Goal: Task Accomplishment & Management: Manage account settings

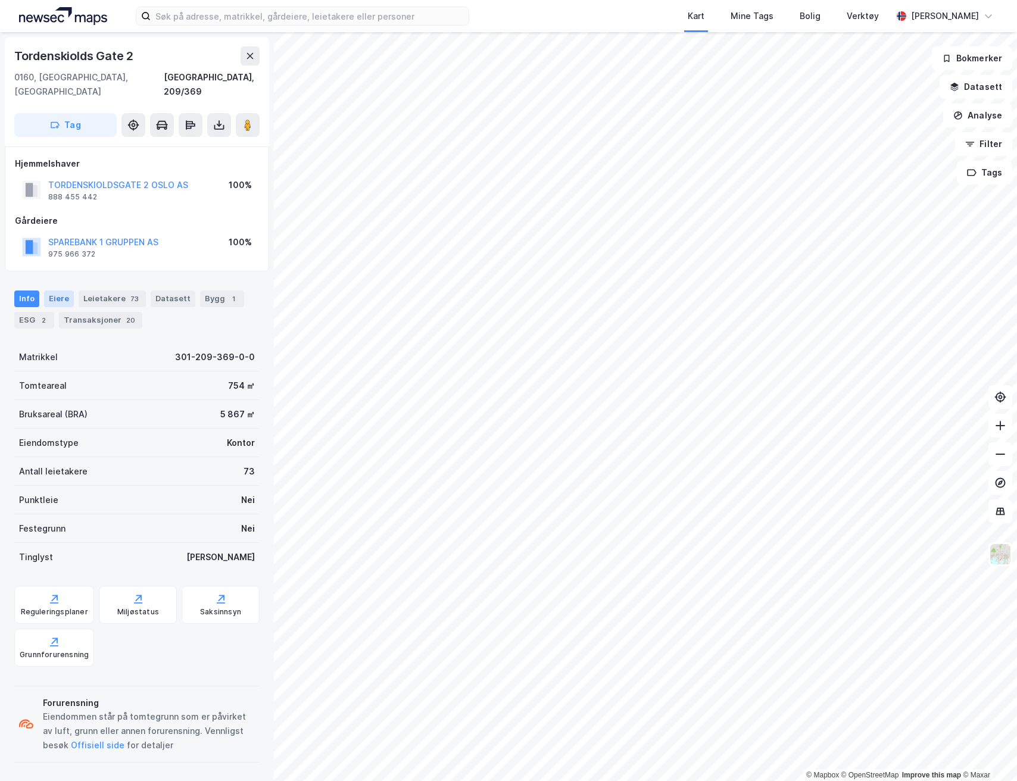
click at [58, 291] on div "Eiere" at bounding box center [59, 299] width 30 height 17
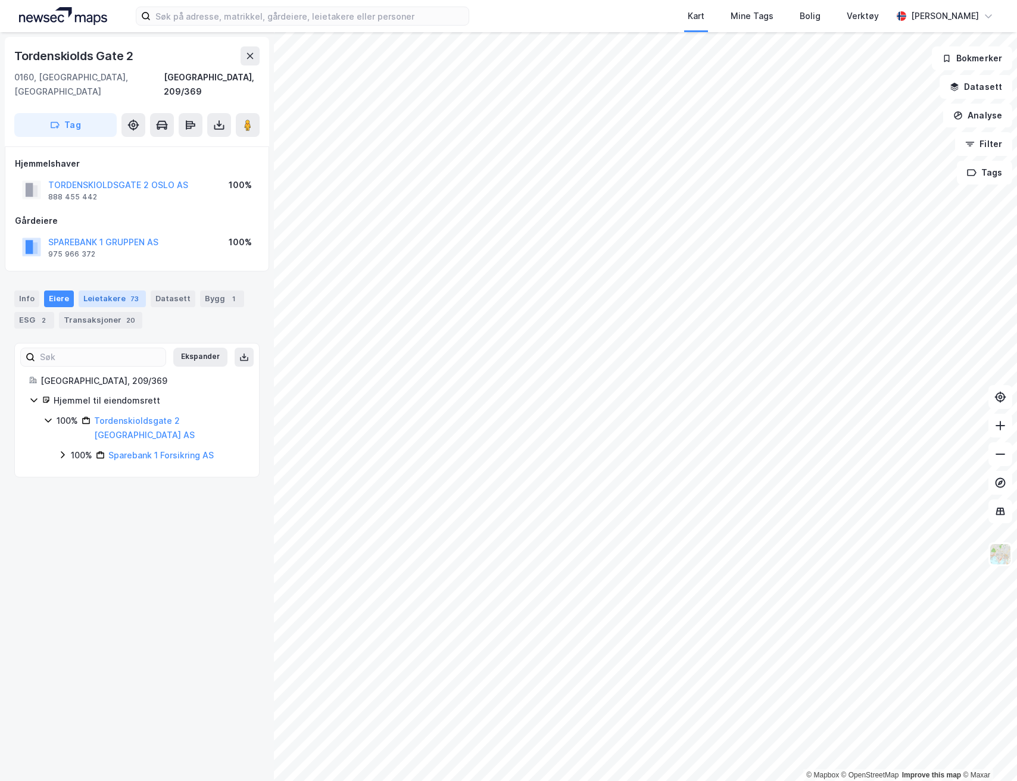
click at [87, 291] on div "Leietakere 73" at bounding box center [112, 299] width 67 height 17
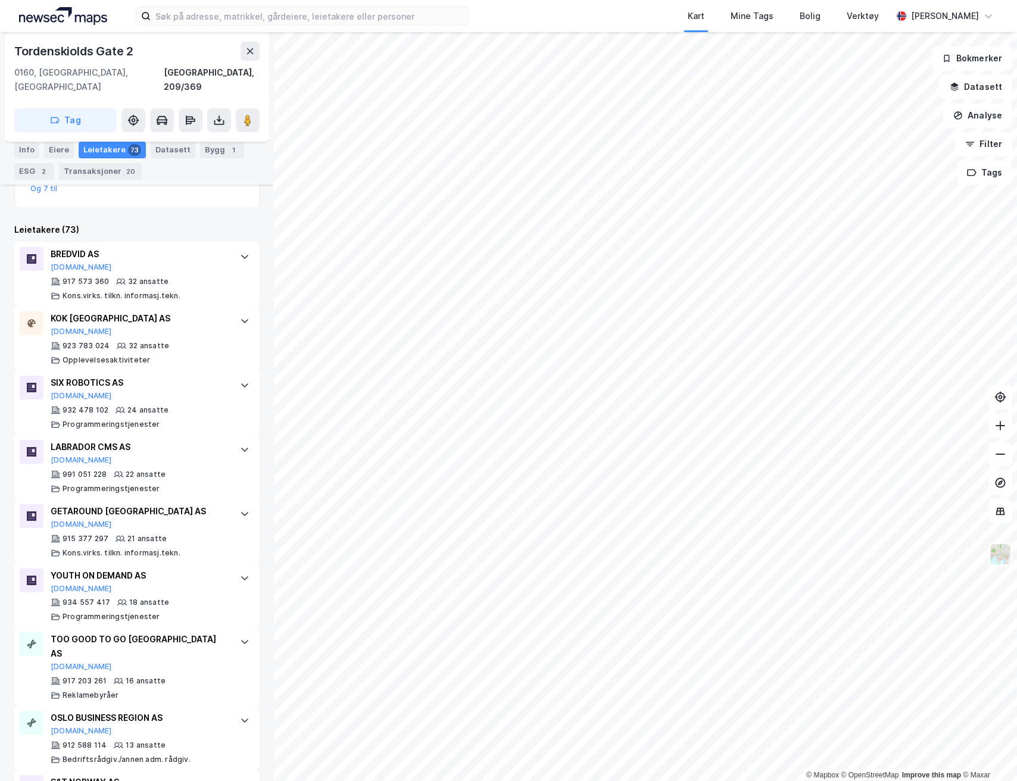
scroll to position [63, 0]
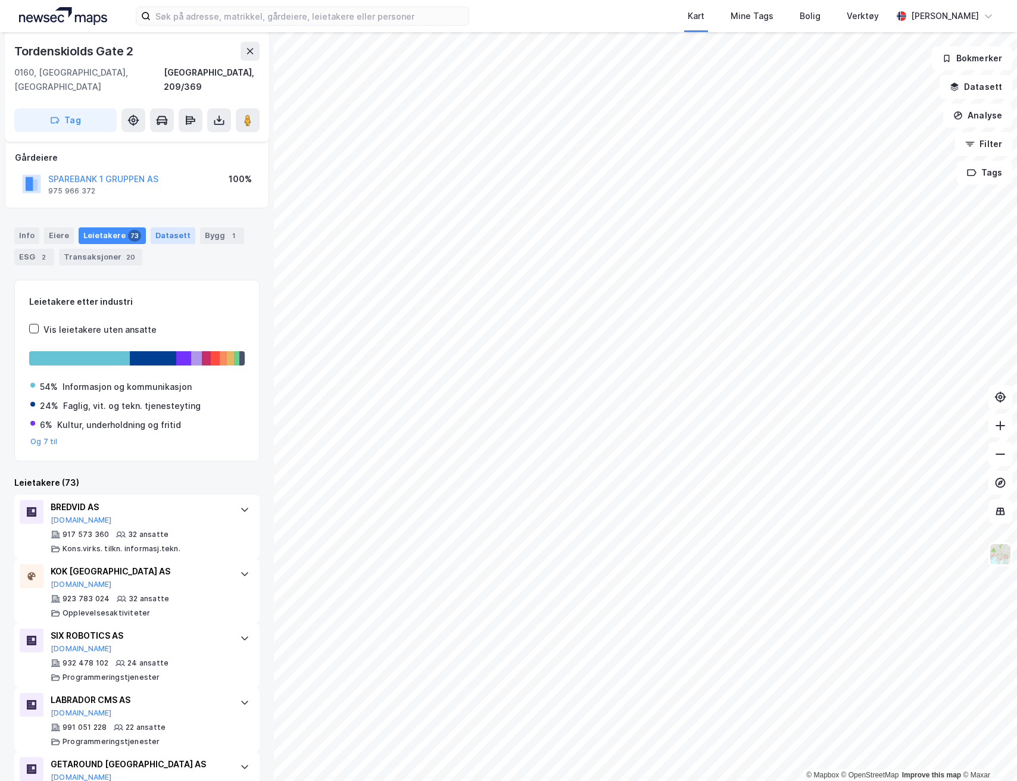
click at [160, 228] on div "Datasett" at bounding box center [173, 236] width 45 height 17
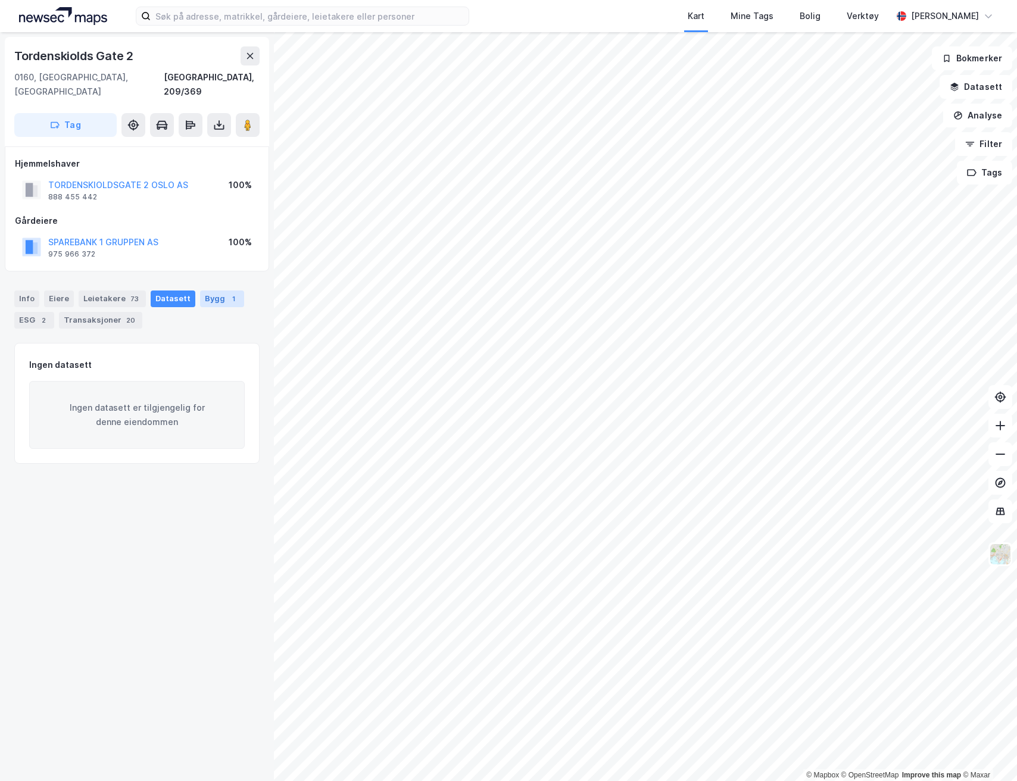
click at [200, 291] on div "Bygg 1" at bounding box center [222, 299] width 44 height 17
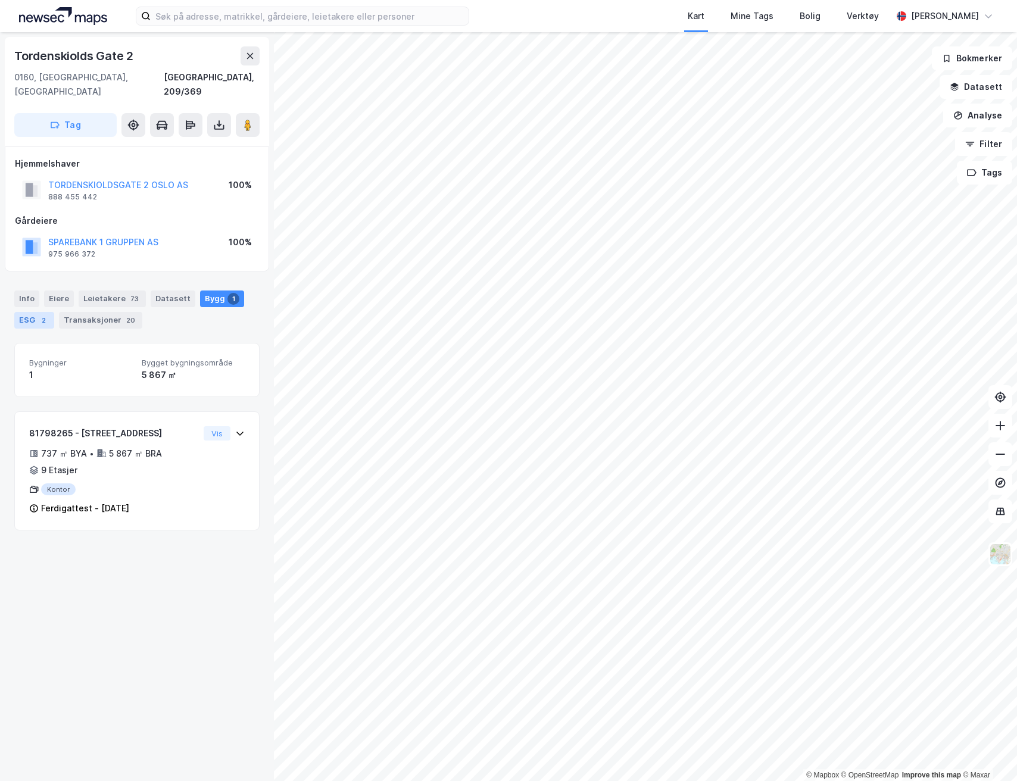
click at [47, 312] on div "ESG 2" at bounding box center [34, 320] width 40 height 17
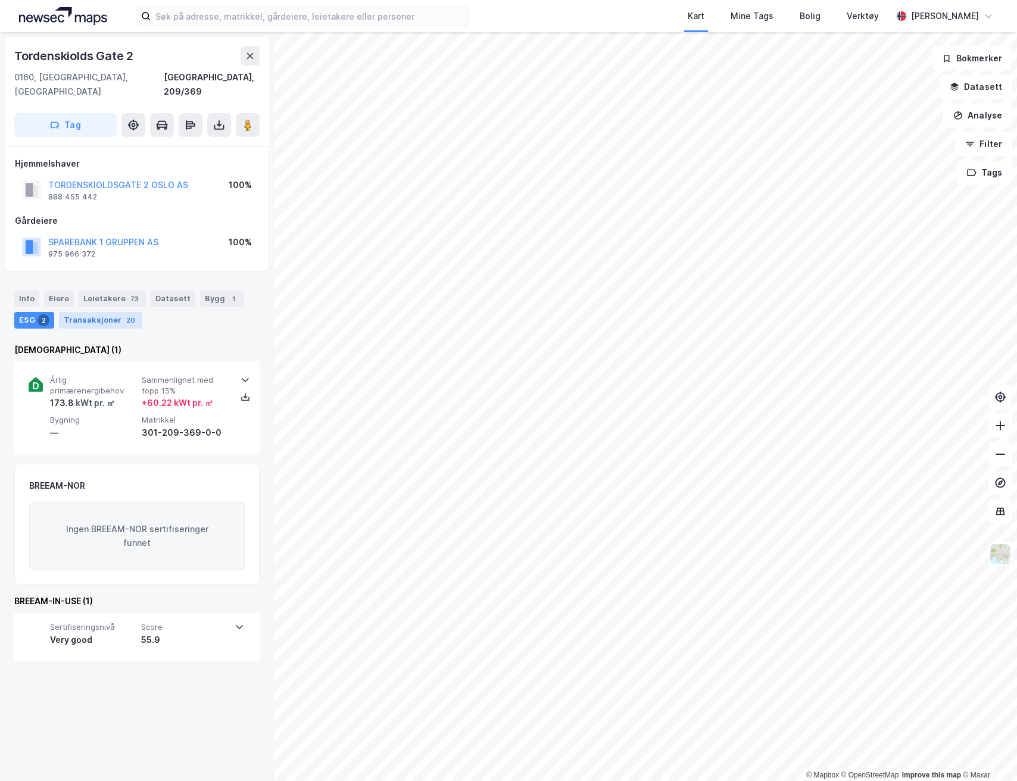
click at [83, 312] on div "Transaksjoner 20" at bounding box center [100, 320] width 83 height 17
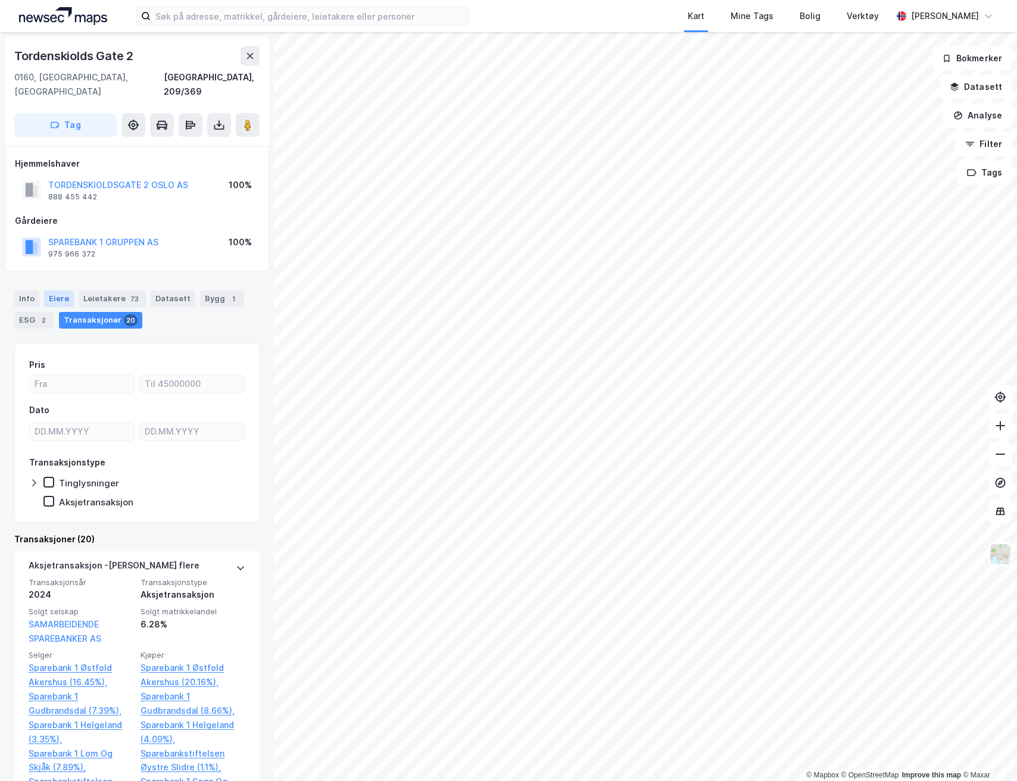
click at [58, 291] on div "Eiere" at bounding box center [59, 299] width 30 height 17
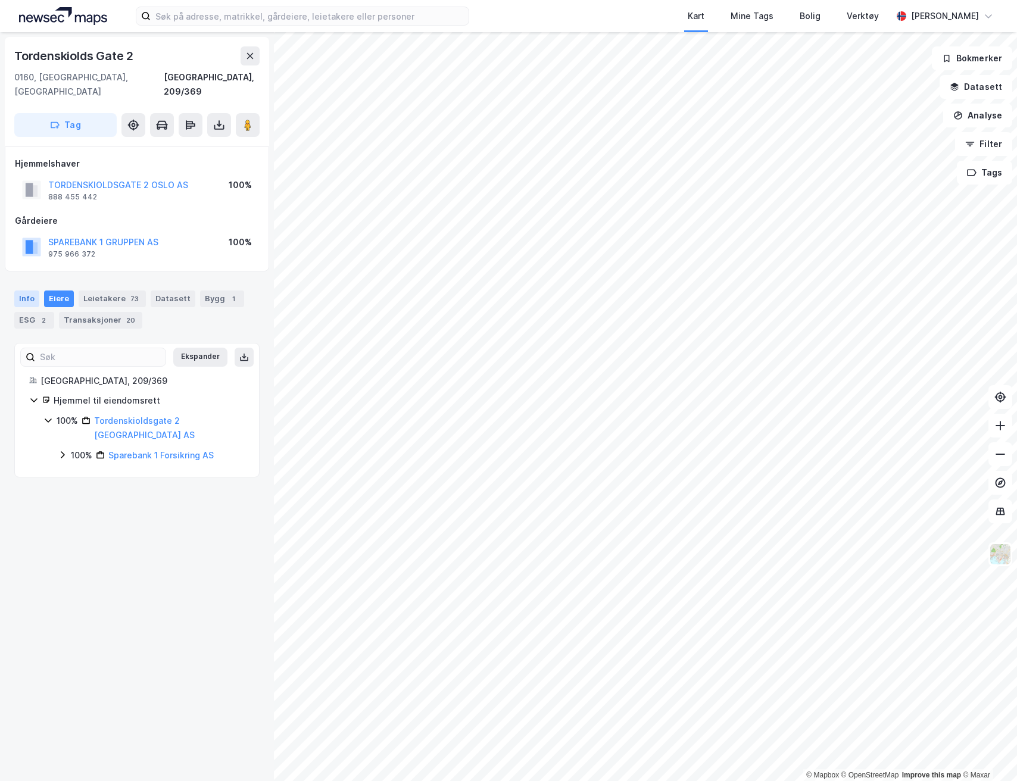
click at [27, 291] on div "Info" at bounding box center [26, 299] width 25 height 17
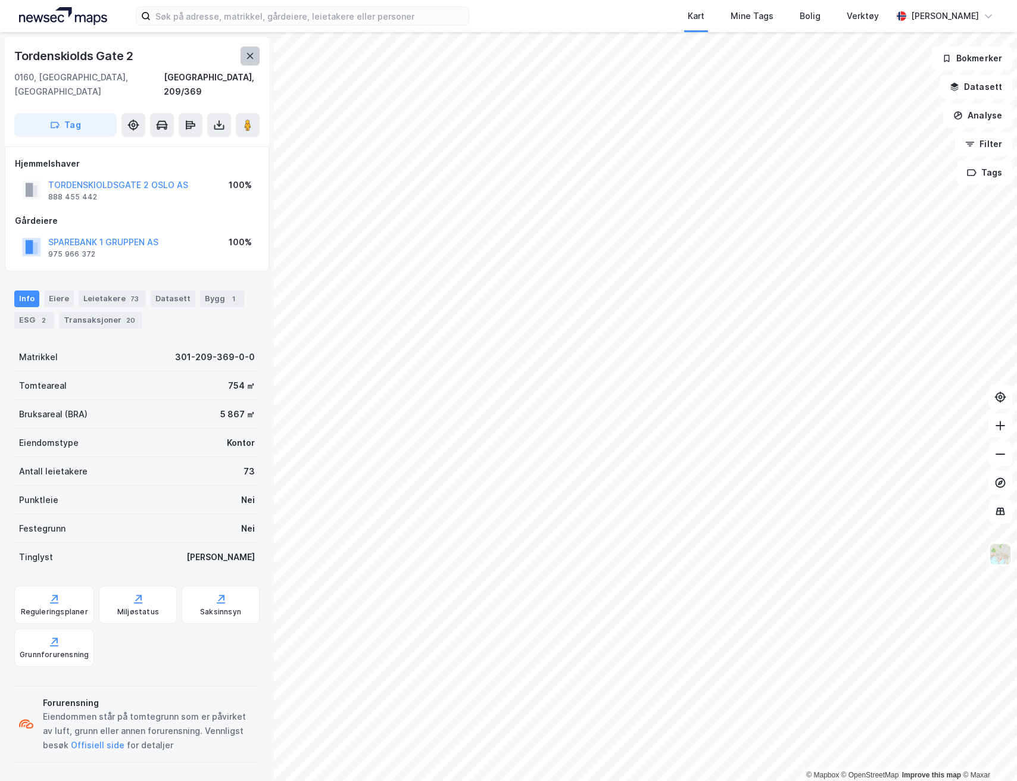
click at [251, 52] on icon at bounding box center [250, 56] width 10 height 10
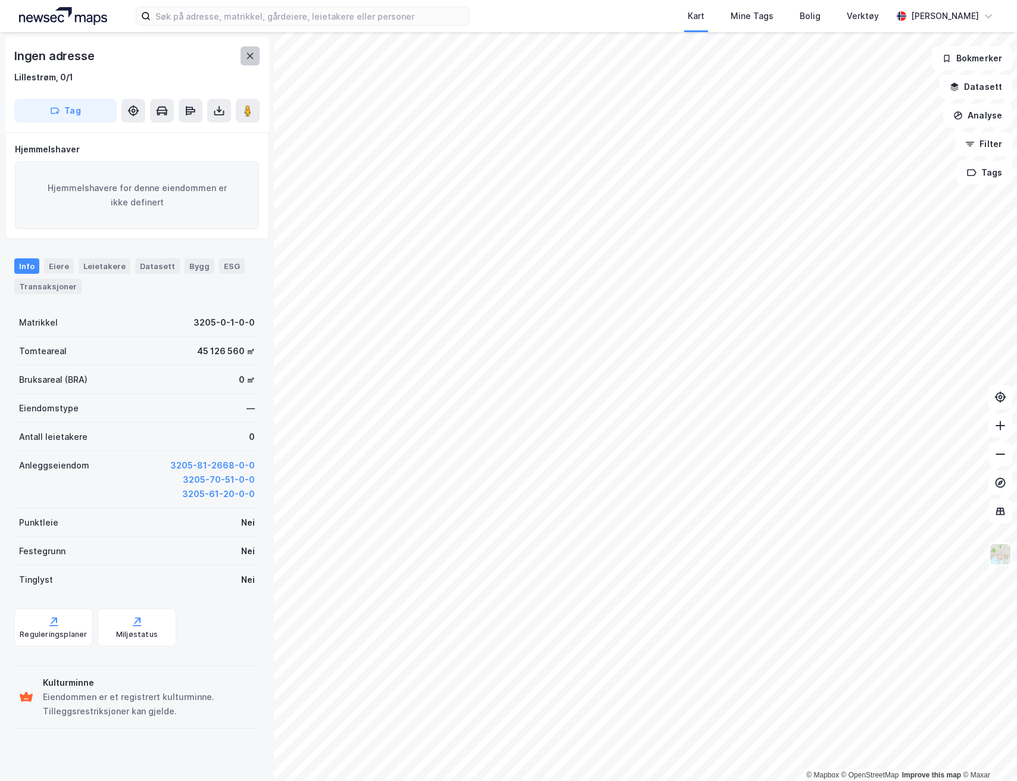
click at [250, 57] on icon at bounding box center [250, 56] width 10 height 10
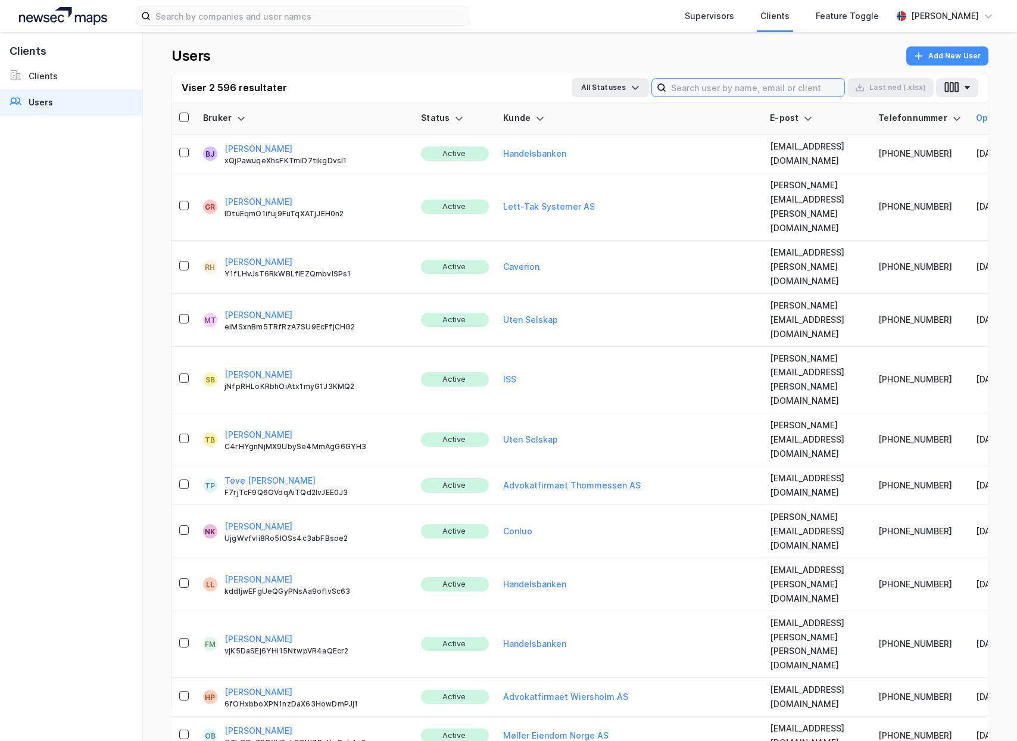
click at [728, 87] on input at bounding box center [756, 88] width 178 height 18
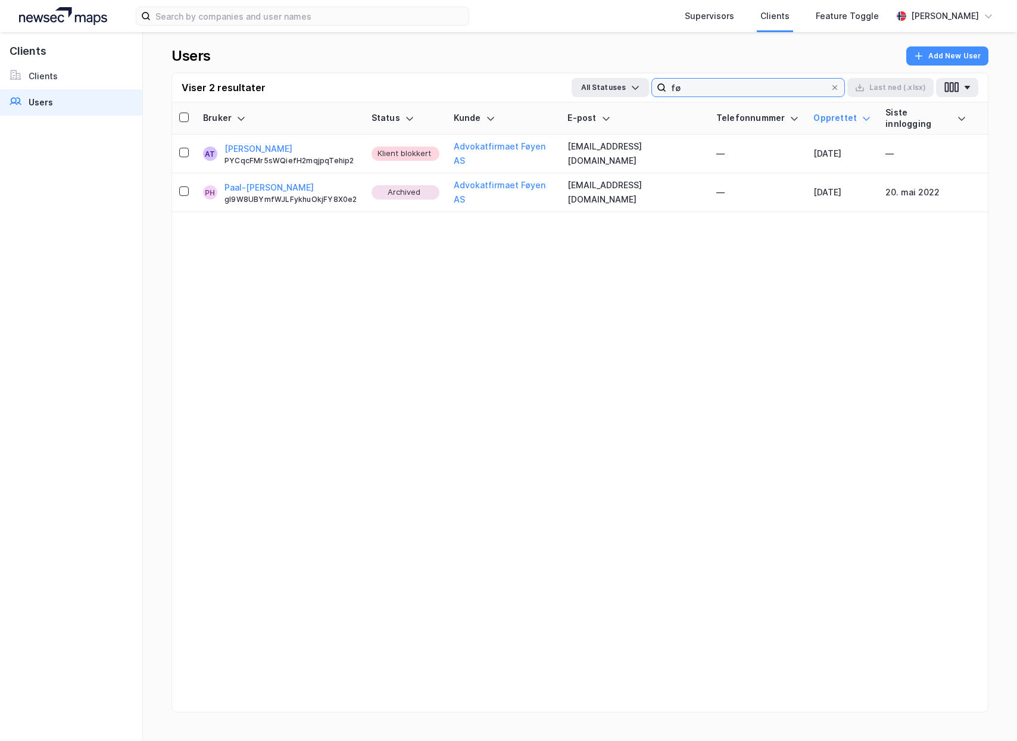
type input "f"
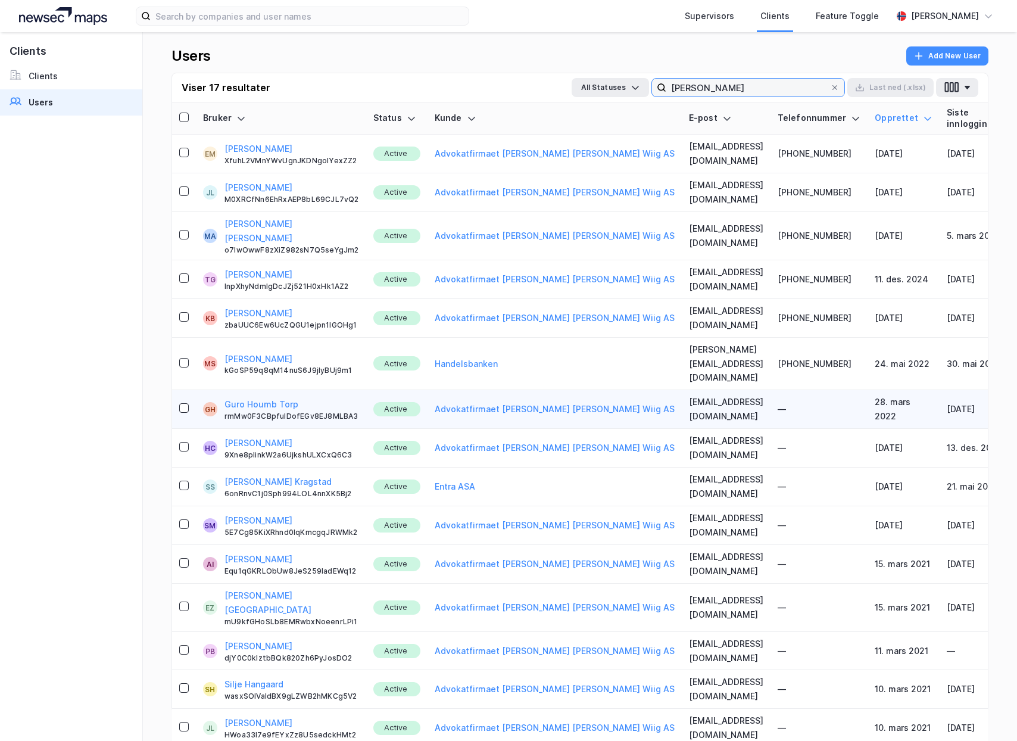
scroll to position [2, 0]
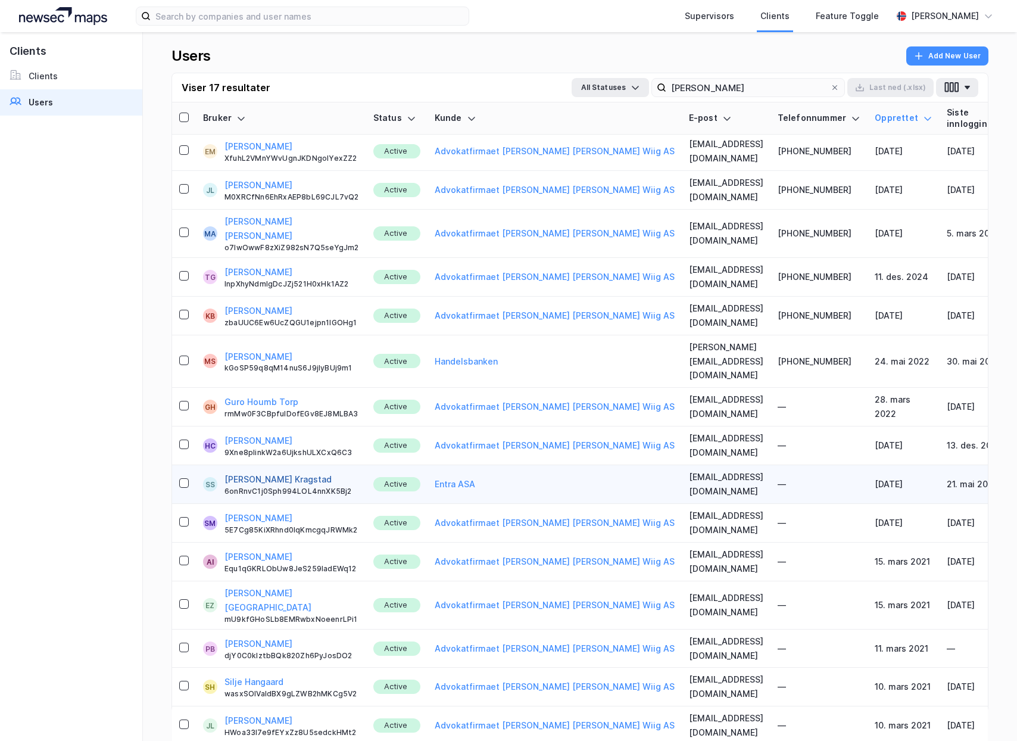
click at [295, 472] on button "[PERSON_NAME] Kragstad" at bounding box center [278, 479] width 107 height 14
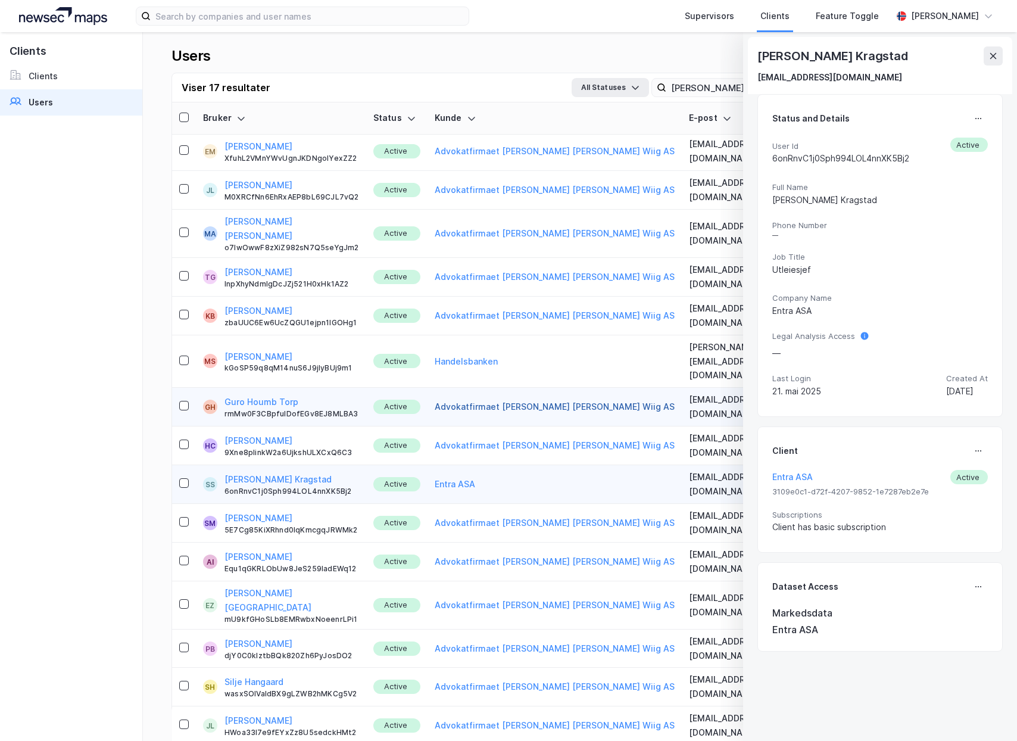
click at [486, 400] on button "Advokatfirmaet [PERSON_NAME] [PERSON_NAME] Wiig AS" at bounding box center [555, 407] width 240 height 14
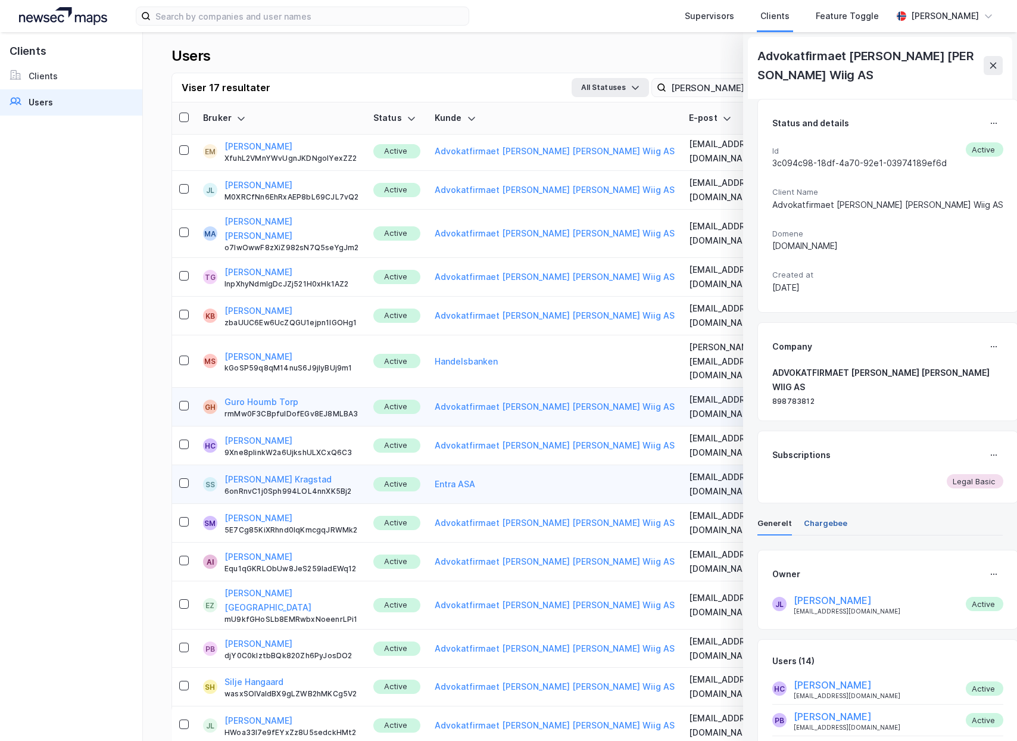
click at [814, 518] on div "Chargebee" at bounding box center [825, 526] width 43 height 17
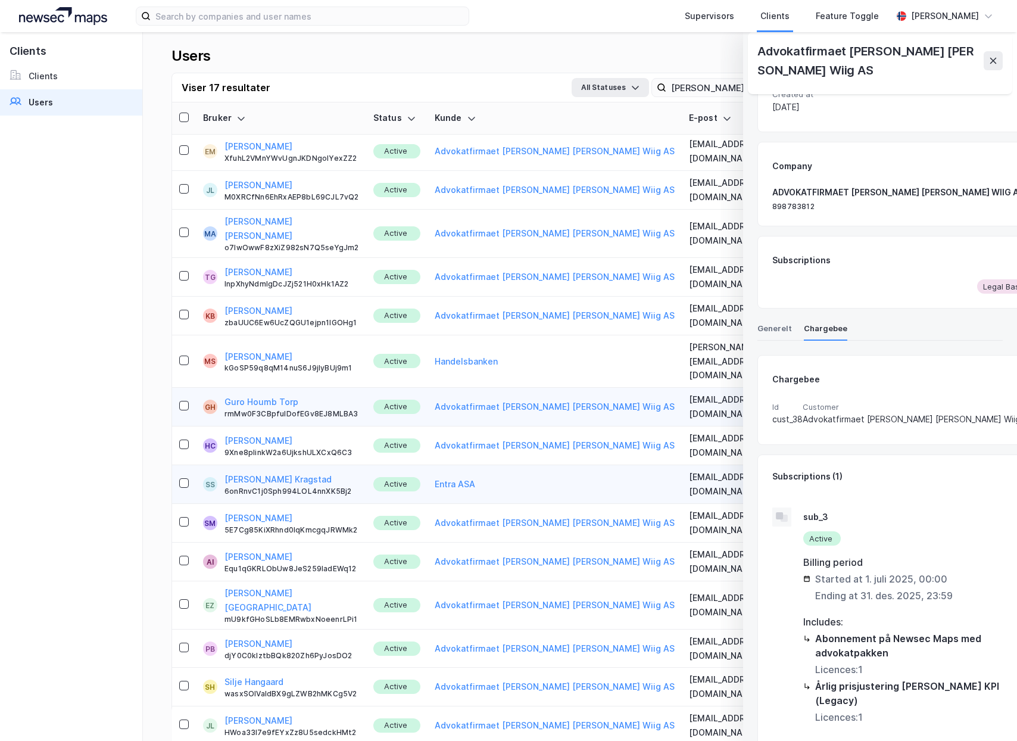
scroll to position [188, 0]
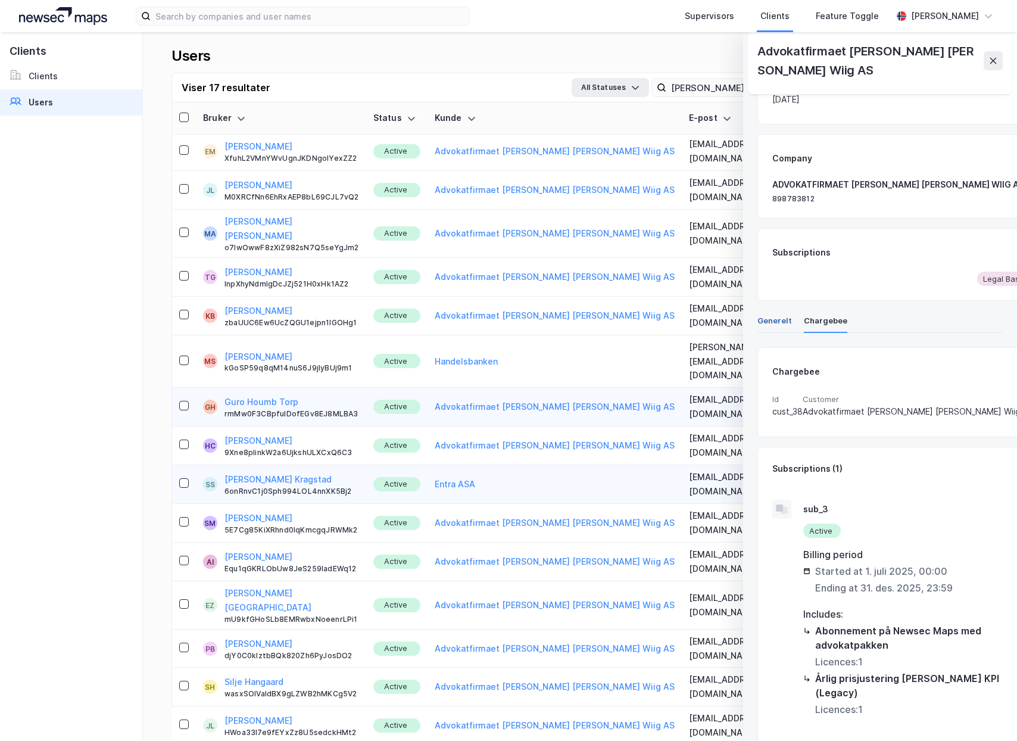
click at [776, 315] on div "Generelt" at bounding box center [775, 323] width 35 height 17
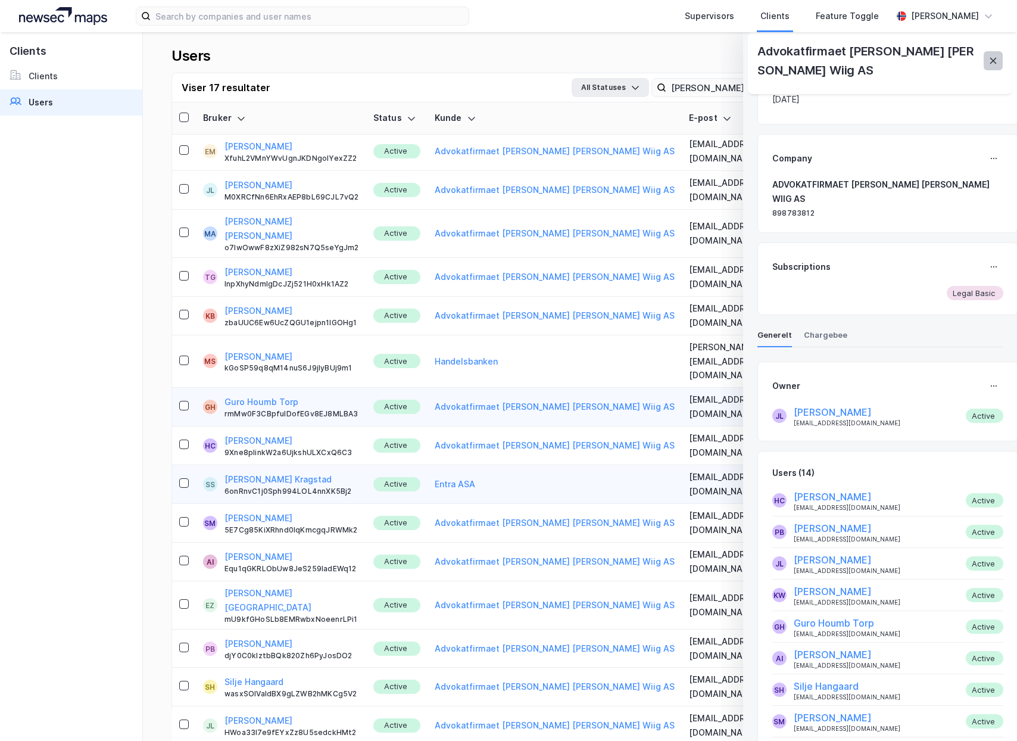
click at [989, 56] on icon at bounding box center [994, 61] width 10 height 10
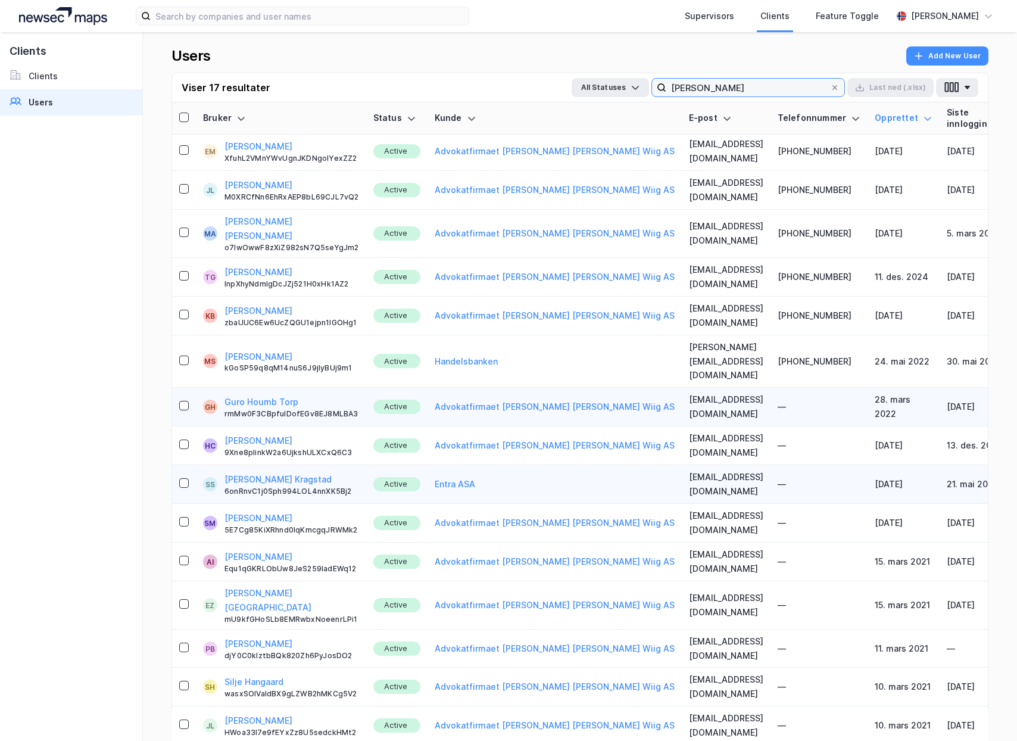
drag, startPoint x: 731, startPoint y: 88, endPoint x: 674, endPoint y: 83, distance: 57.4
click at [671, 89] on input "simonsen" at bounding box center [749, 88] width 164 height 18
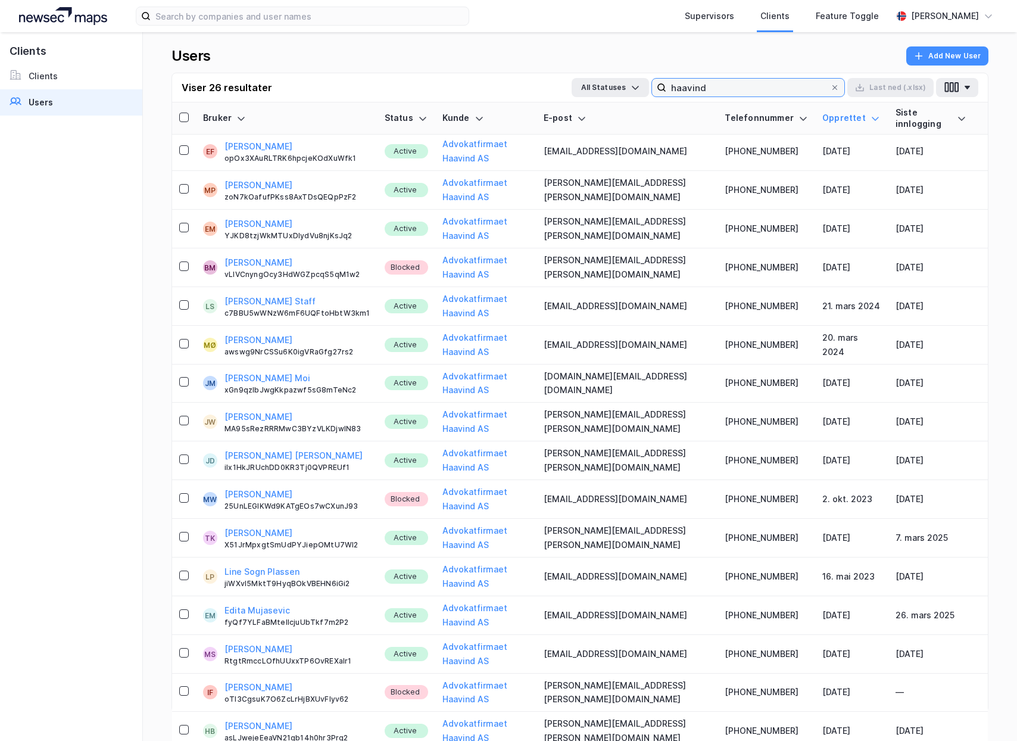
scroll to position [0, 0]
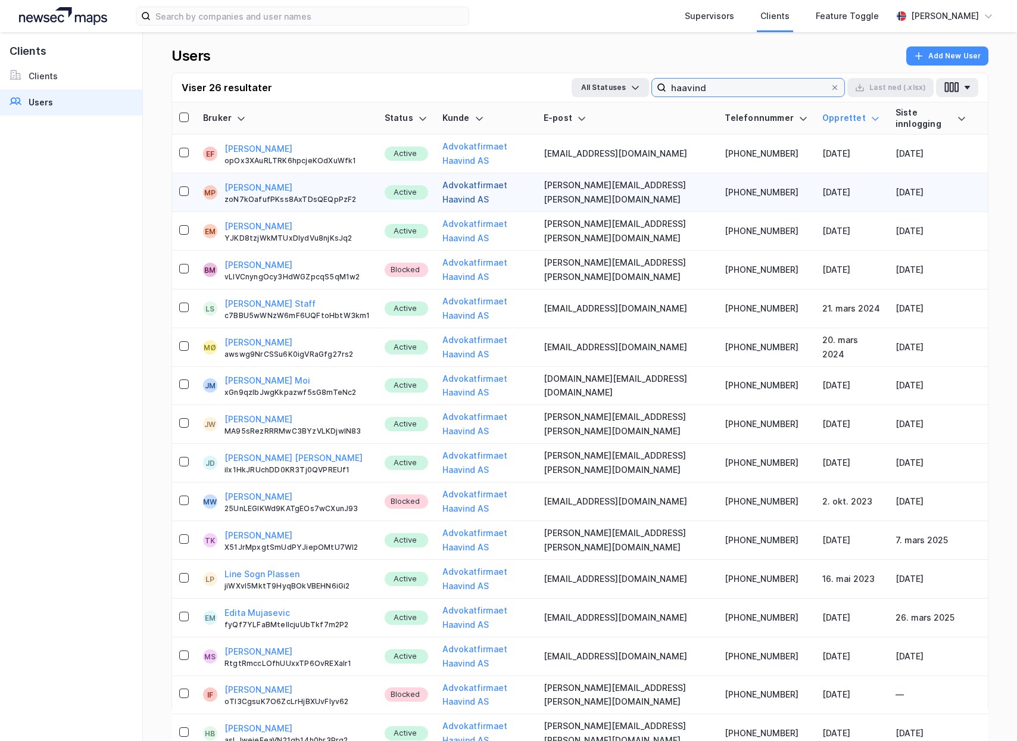
type input "haavind"
click at [497, 178] on button "Advokatfirmaet Haavind AS" at bounding box center [486, 192] width 87 height 29
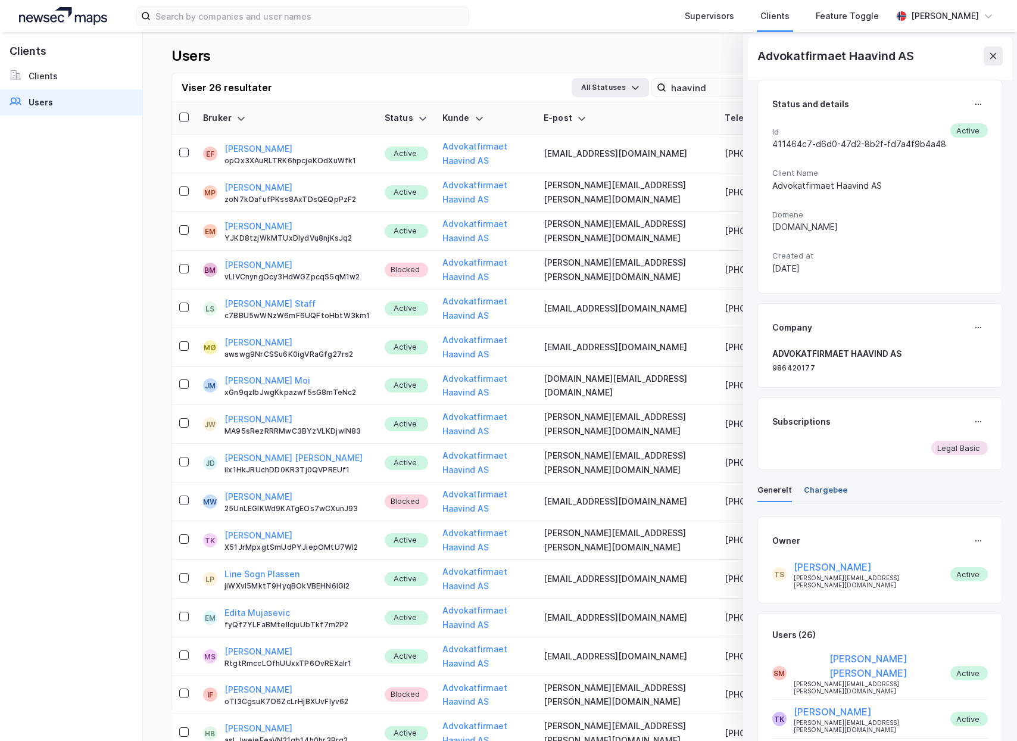
click at [833, 491] on div "Chargebee" at bounding box center [825, 492] width 43 height 17
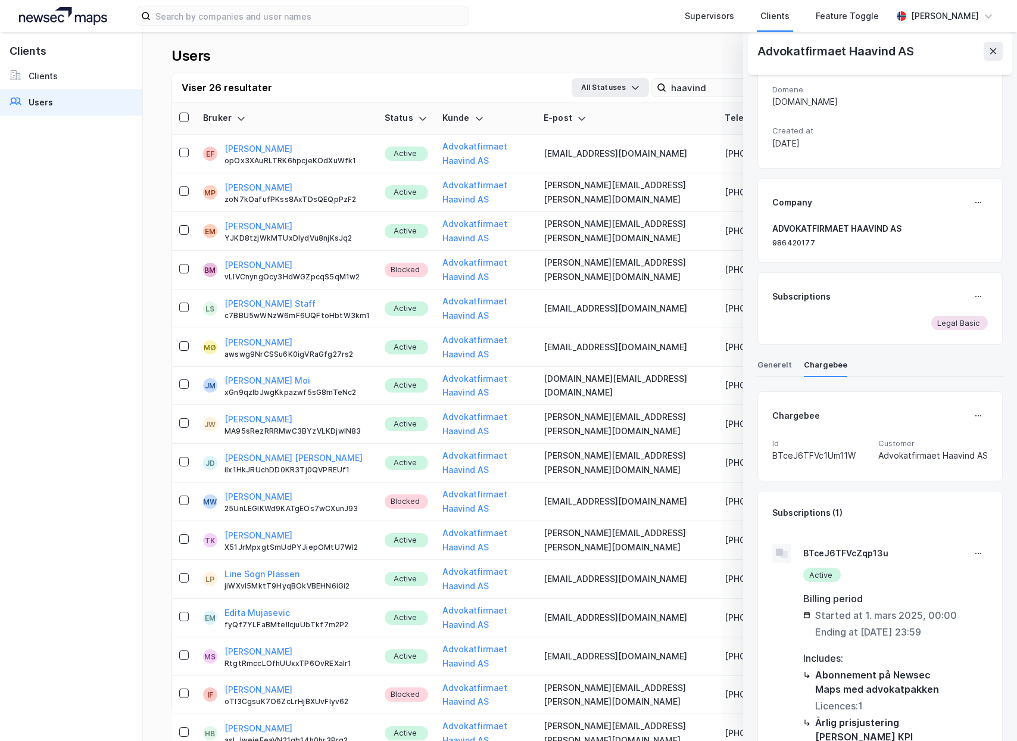
scroll to position [133, 0]
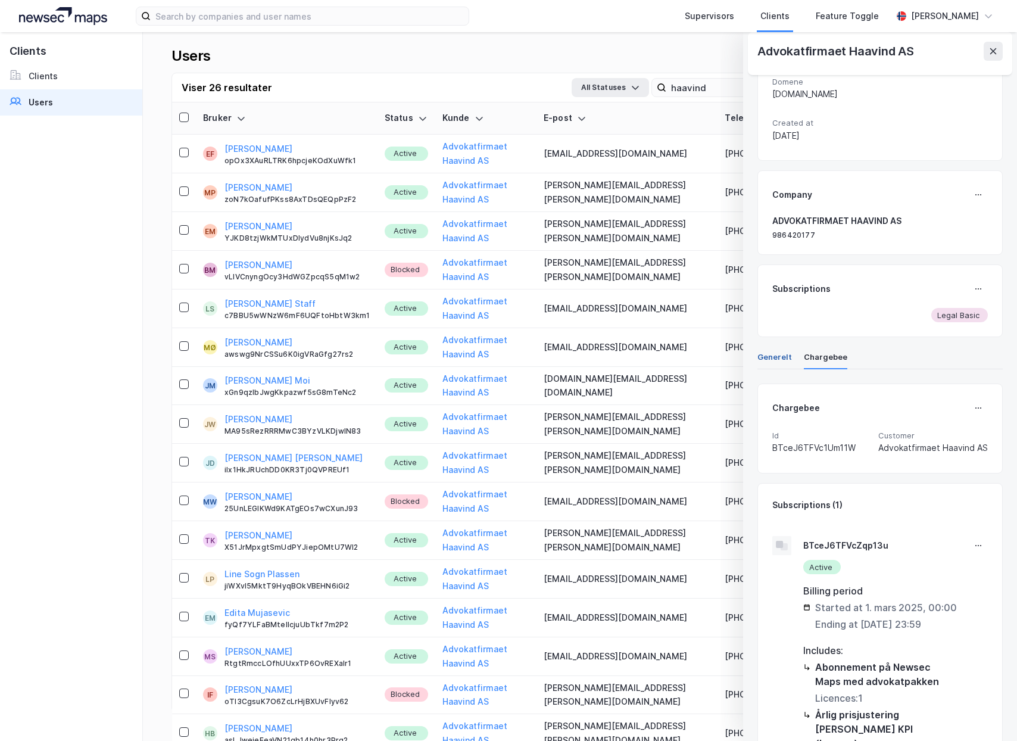
click at [775, 359] on div "Generelt" at bounding box center [775, 359] width 35 height 17
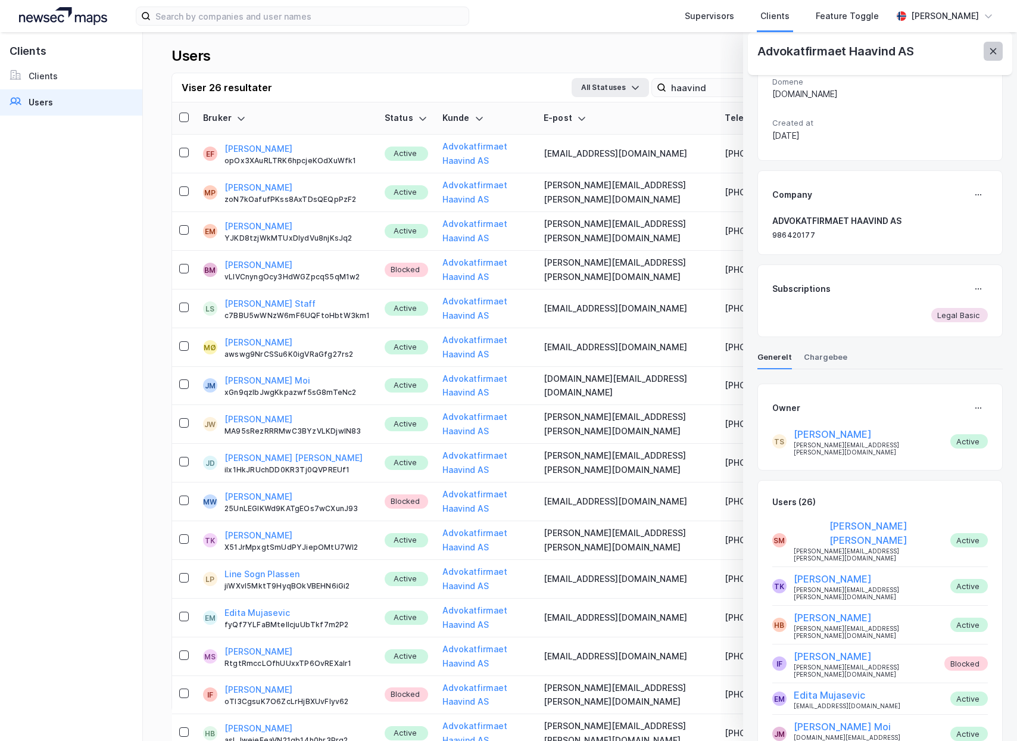
click at [992, 47] on icon at bounding box center [994, 51] width 10 height 10
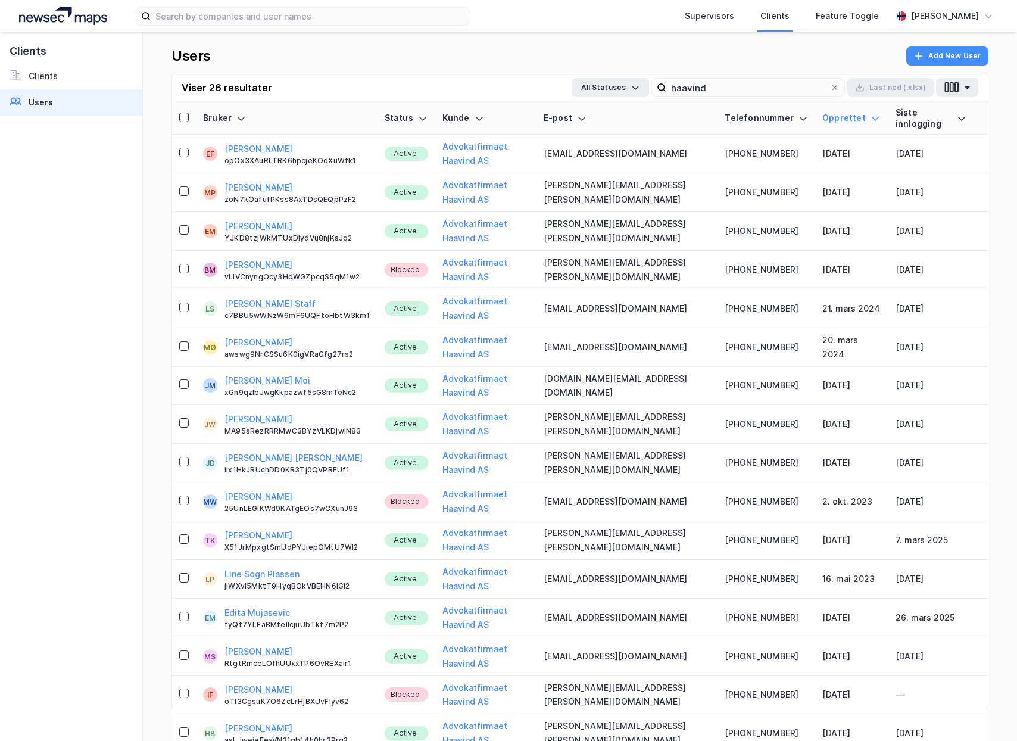
click at [84, 17] on img at bounding box center [63, 16] width 88 height 18
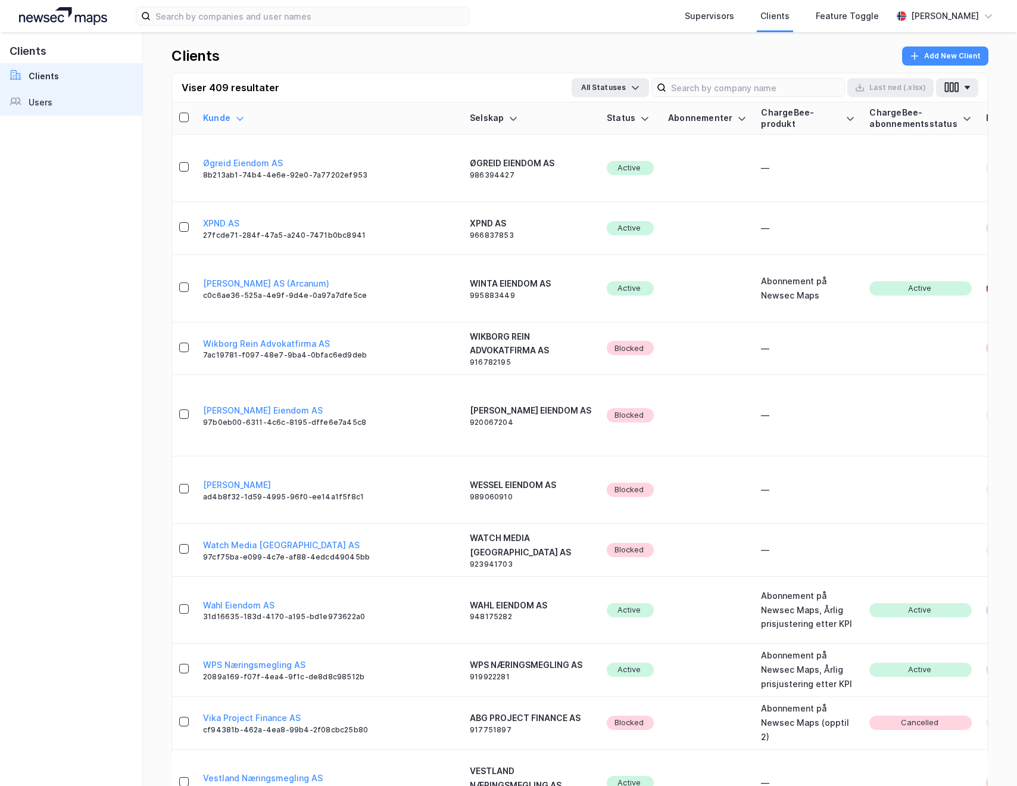
click at [62, 102] on link "Users" at bounding box center [71, 102] width 142 height 26
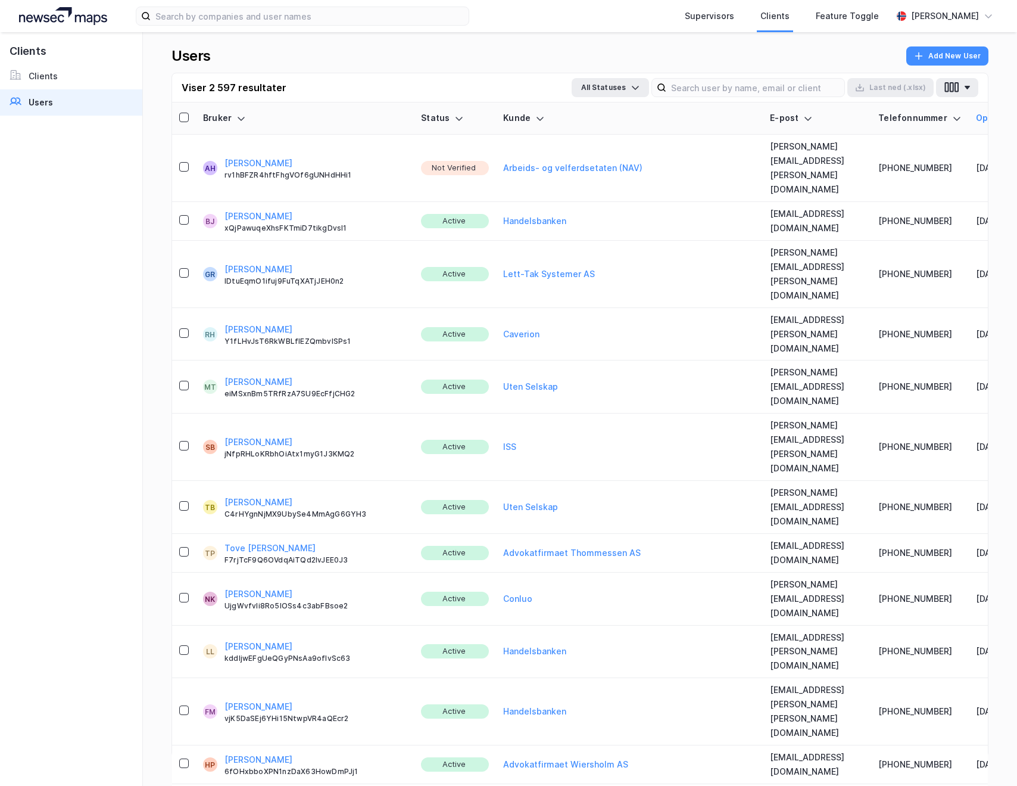
click at [244, 156] on button "[PERSON_NAME]" at bounding box center [259, 163] width 68 height 14
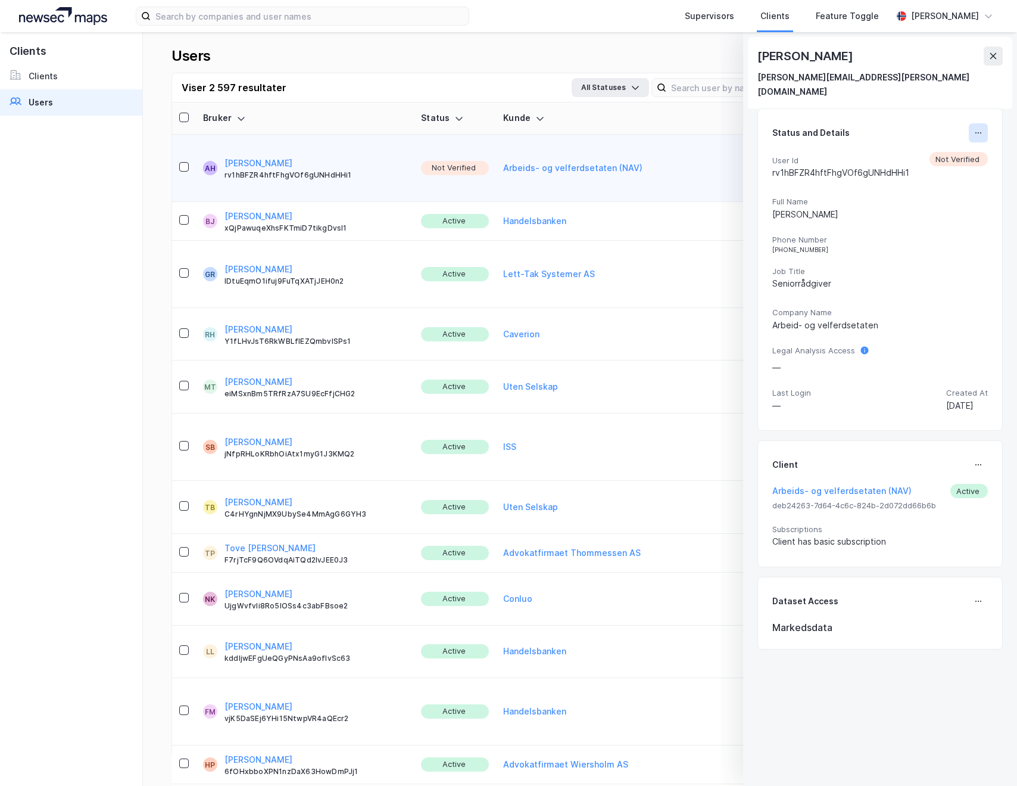
click at [974, 128] on icon at bounding box center [979, 133] width 10 height 10
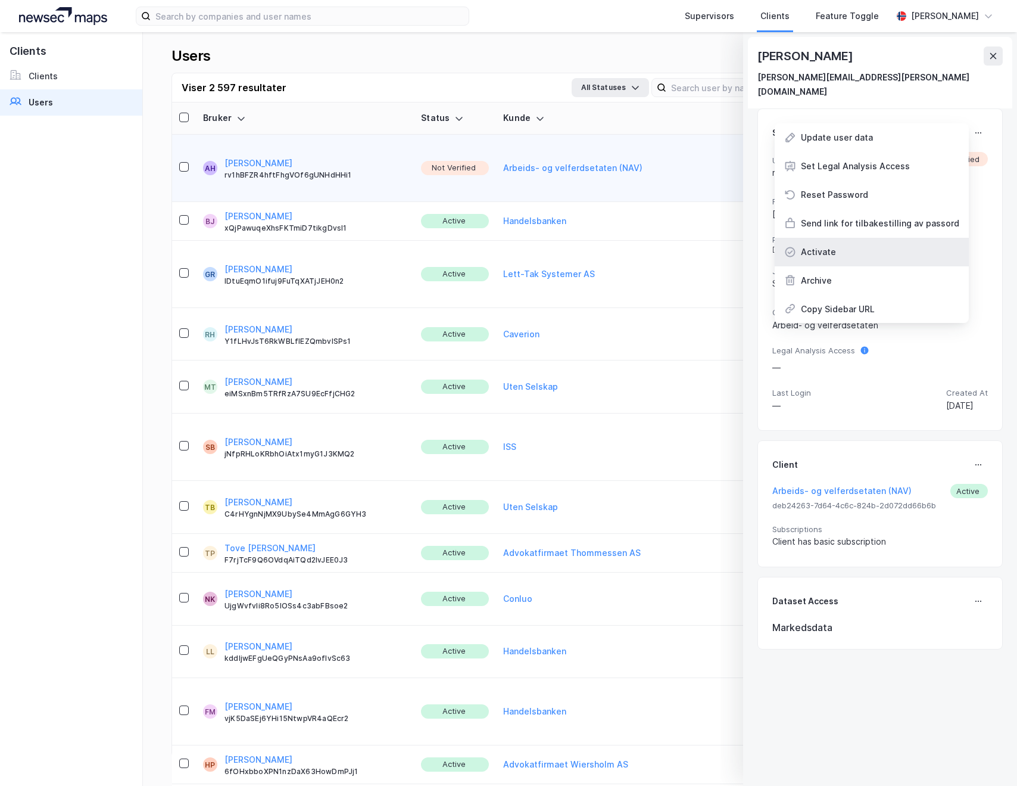
click at [848, 238] on div "Activate" at bounding box center [872, 252] width 194 height 29
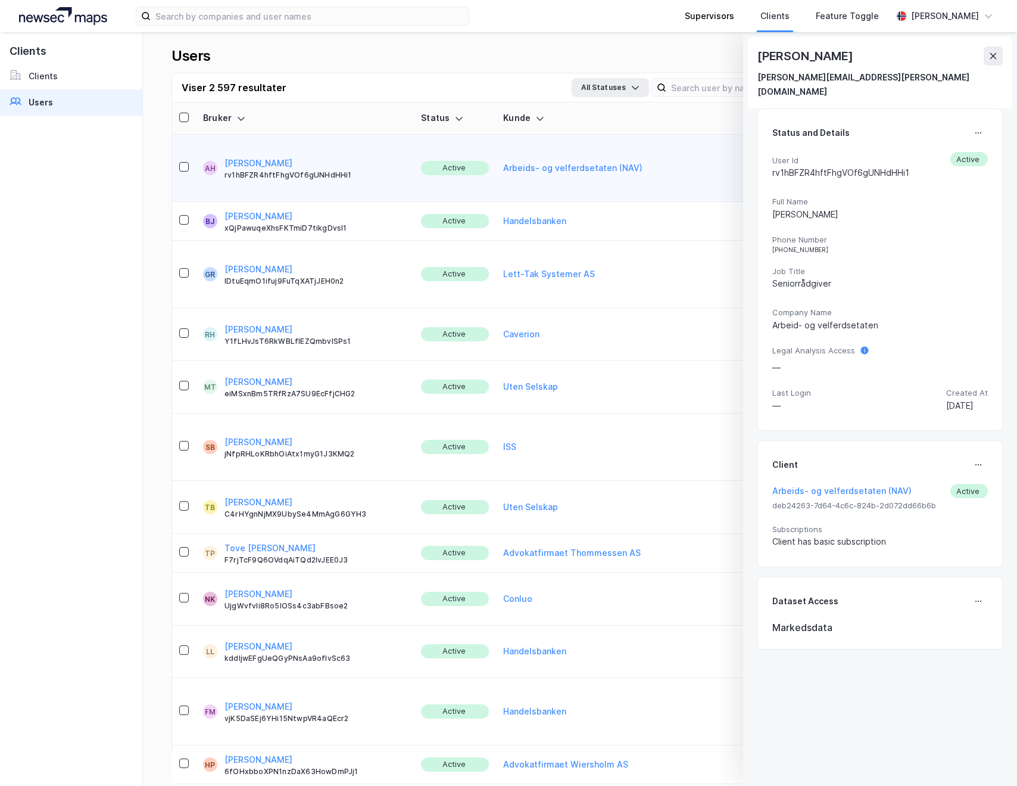
drag, startPoint x: 994, startPoint y: 55, endPoint x: 743, endPoint y: 0, distance: 256.7
click at [994, 54] on icon at bounding box center [994, 56] width 10 height 10
